Goal: Information Seeking & Learning: Learn about a topic

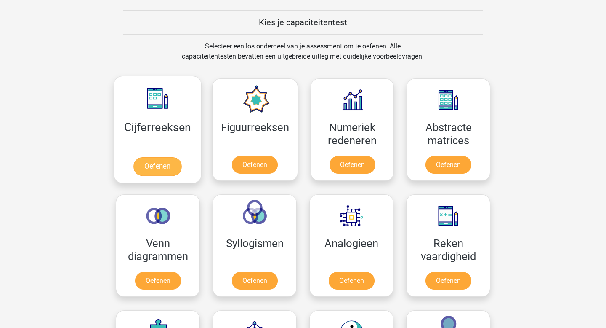
scroll to position [345, 0]
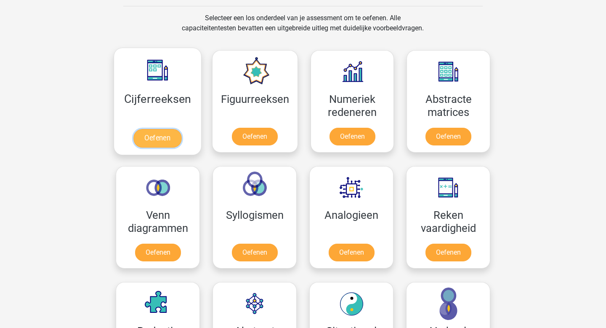
click at [166, 136] on link "Oefenen" at bounding box center [157, 138] width 48 height 19
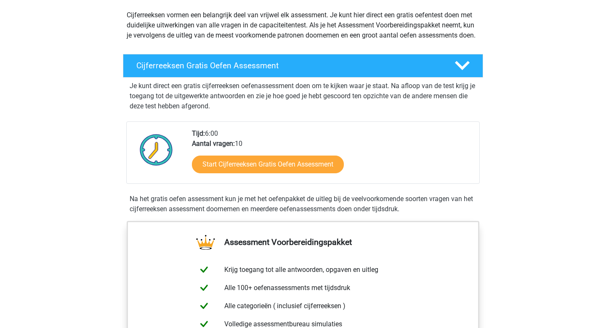
scroll to position [96, 0]
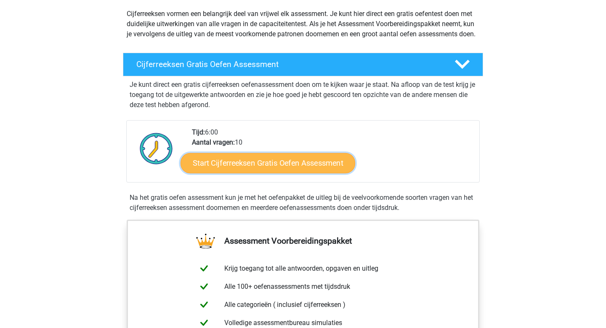
click at [264, 173] on link "Start Cijferreeksen Gratis Oefen Assessment" at bounding box center [268, 162] width 175 height 20
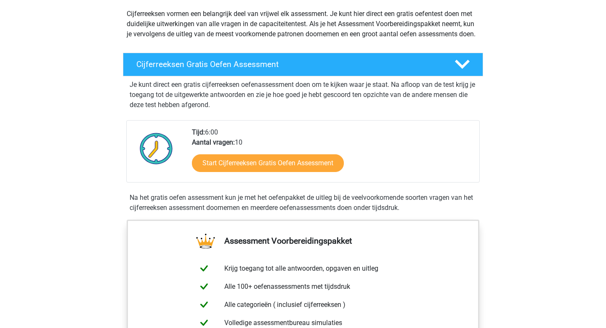
scroll to position [0, 0]
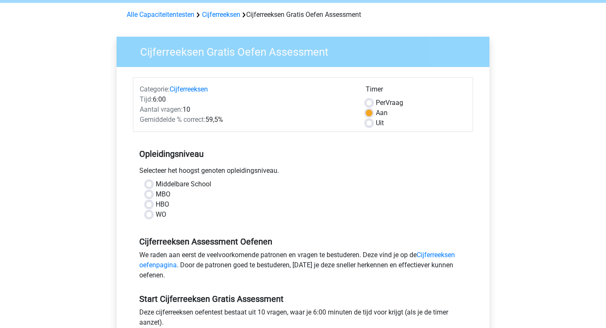
scroll to position [38, 0]
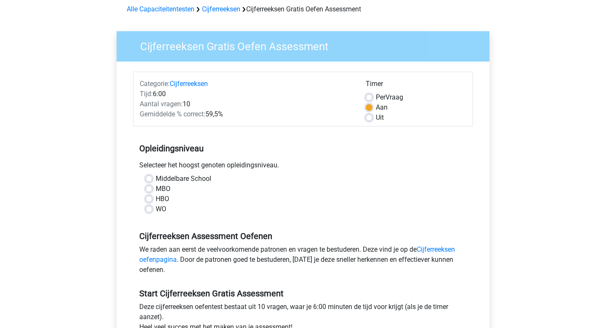
click at [154, 199] on div "HBO" at bounding box center [303, 199] width 315 height 10
click at [144, 198] on div "Middelbare School MBO HBO WO" at bounding box center [303, 193] width 328 height 40
click at [156, 198] on label "HBO" at bounding box center [162, 199] width 13 height 10
click at [150, 198] on input "HBO" at bounding box center [149, 198] width 7 height 8
radio input "true"
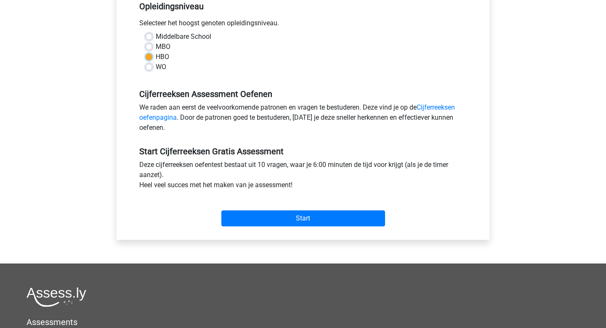
scroll to position [194, 0]
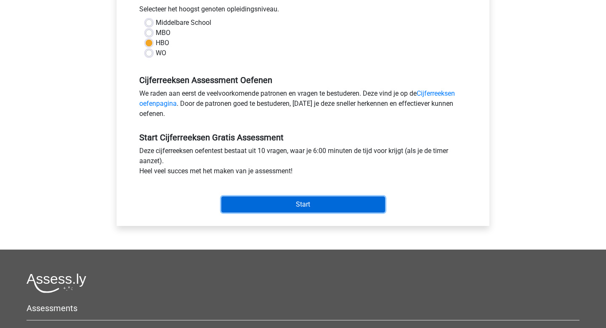
click at [288, 201] on input "Start" at bounding box center [303, 204] width 164 height 16
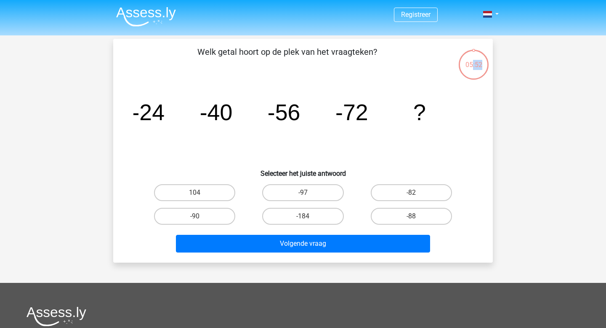
drag, startPoint x: 473, startPoint y: 64, endPoint x: 486, endPoint y: 71, distance: 14.5
click at [486, 71] on div "05:52" at bounding box center [474, 58] width 32 height 32
click at [485, 70] on div "05:51" at bounding box center [474, 58] width 32 height 32
click at [431, 222] on label "-88" at bounding box center [411, 216] width 81 height 17
click at [417, 221] on input "-88" at bounding box center [413, 218] width 5 height 5
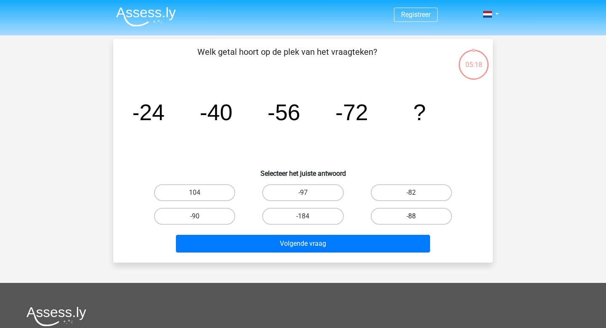
radio input "true"
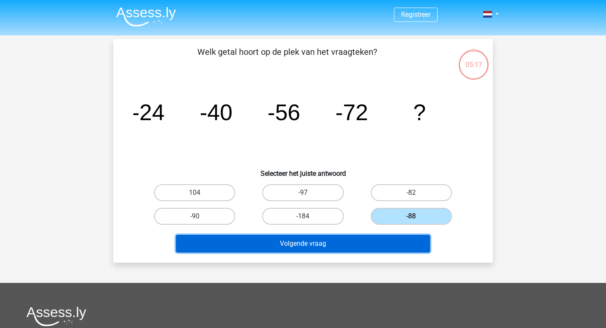
click at [323, 243] on button "Volgende vraag" at bounding box center [303, 244] width 255 height 18
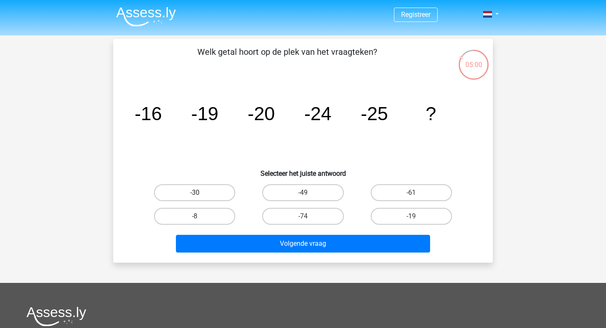
click at [189, 195] on label "-30" at bounding box center [194, 192] width 81 height 17
click at [195, 195] on input "-30" at bounding box center [197, 194] width 5 height 5
radio input "true"
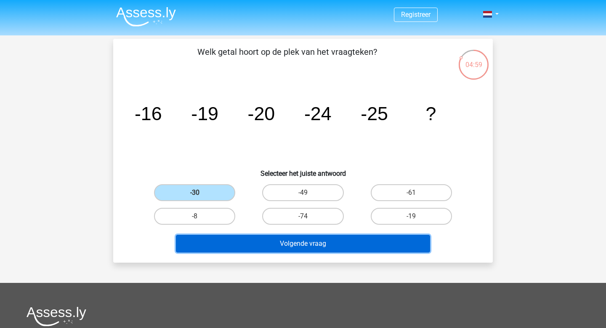
click at [281, 242] on button "Volgende vraag" at bounding box center [303, 244] width 255 height 18
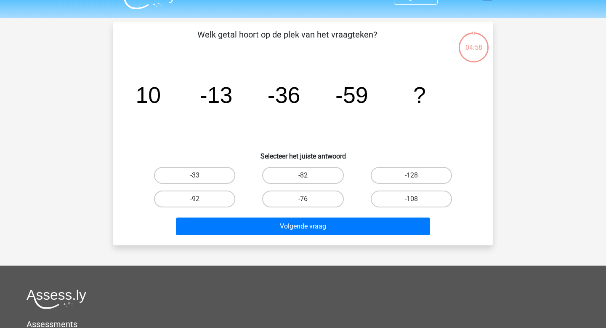
scroll to position [15, 0]
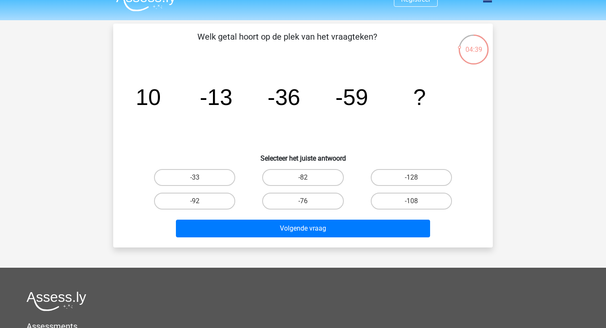
click at [305, 181] on input "-82" at bounding box center [305, 179] width 5 height 5
radio input "true"
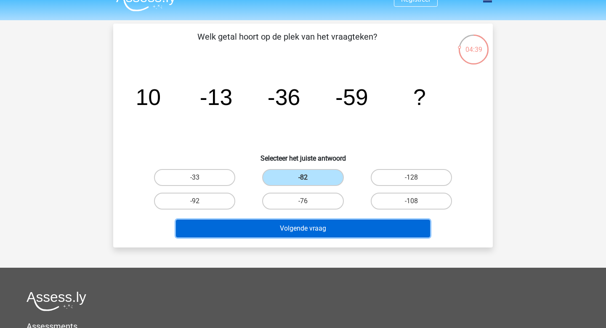
click at [280, 233] on button "Volgende vraag" at bounding box center [303, 228] width 255 height 18
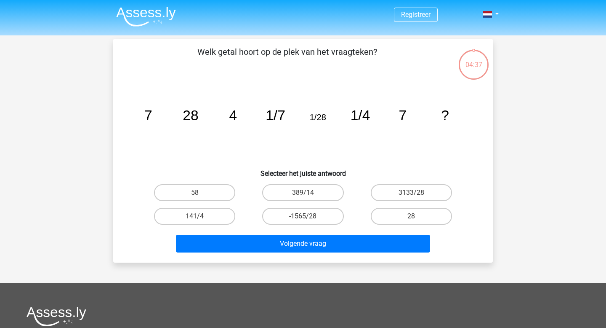
scroll to position [0, 0]
click at [437, 115] on icon "image/svg+xml 7 28 4 1/7 1/28 1/4 7 ?" at bounding box center [302, 119] width 339 height 85
click at [436, 125] on icon "image/svg+xml 7 28 4 1/7 1/28 1/4 7 ?" at bounding box center [302, 119] width 339 height 85
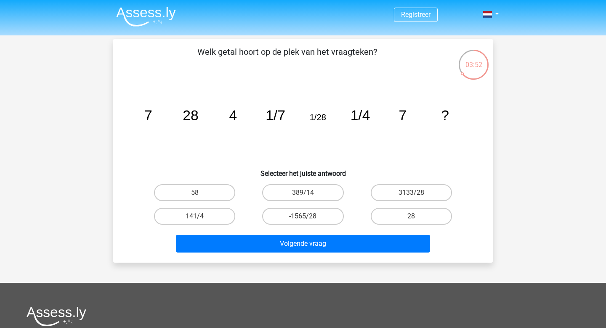
click at [436, 125] on icon "image/svg+xml 7 28 4 1/7 1/28 1/4 7 ?" at bounding box center [302, 119] width 339 height 85
click at [188, 193] on label "58" at bounding box center [194, 192] width 81 height 17
click at [195, 193] on input "58" at bounding box center [197, 194] width 5 height 5
radio input "true"
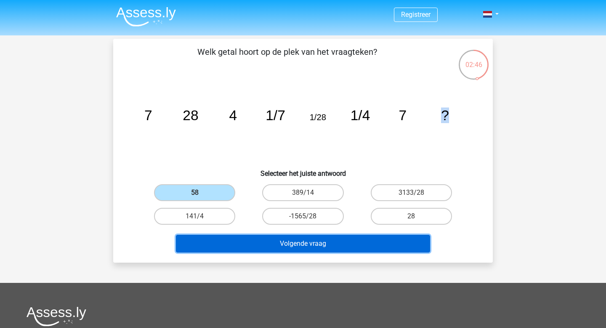
click at [275, 244] on button "Volgende vraag" at bounding box center [303, 244] width 255 height 18
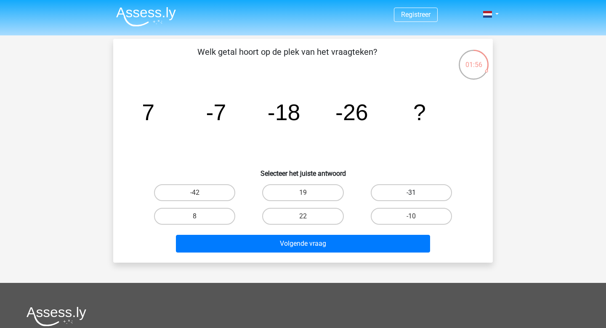
click at [400, 184] on label "-31" at bounding box center [411, 192] width 81 height 17
click at [411, 192] on input "-31" at bounding box center [413, 194] width 5 height 5
radio input "true"
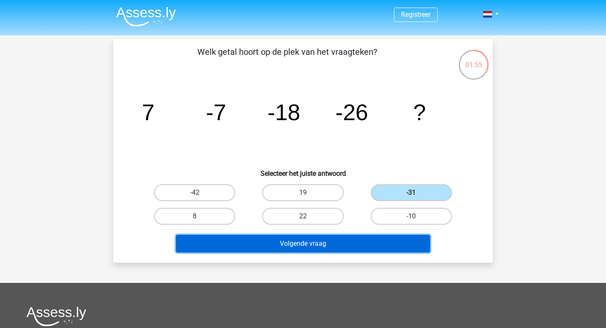
click at [285, 244] on button "Volgende vraag" at bounding box center [303, 244] width 255 height 18
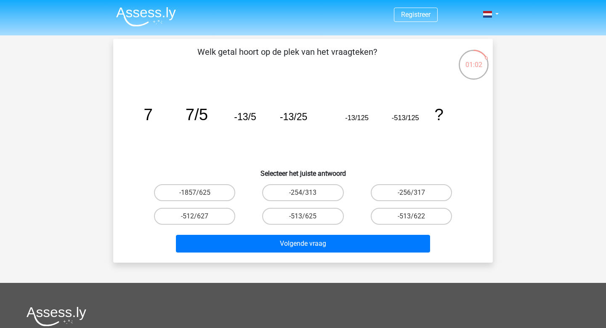
click at [136, 16] on img at bounding box center [146, 17] width 60 height 20
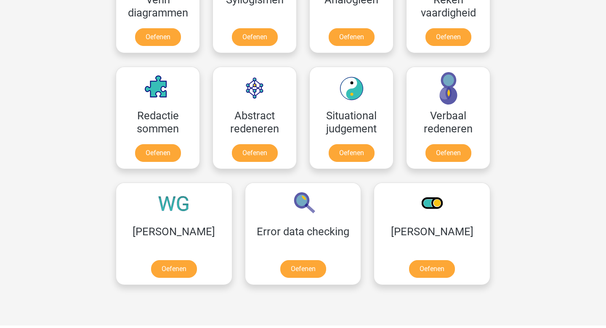
scroll to position [386, 0]
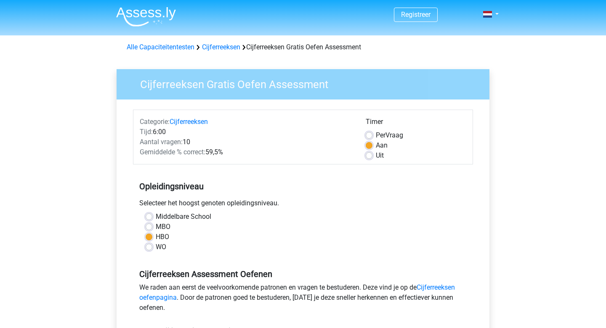
scroll to position [194, 0]
